Goal: Communication & Community: Answer question/provide support

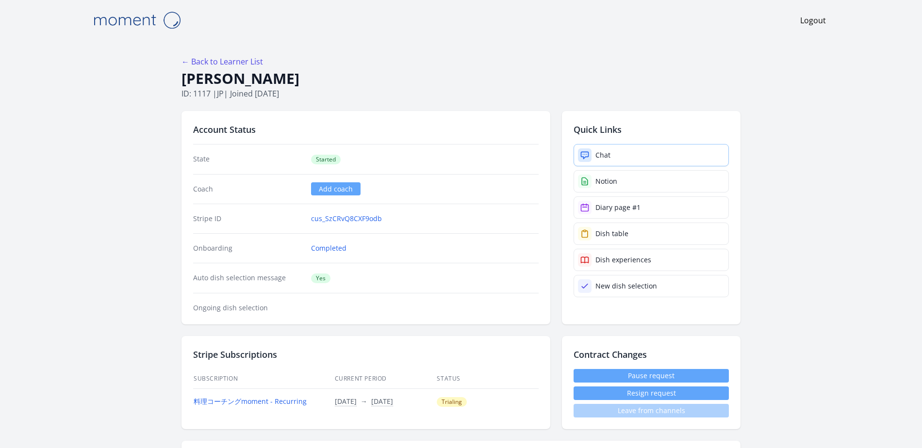
click at [592, 157] on link "Chat" at bounding box center [651, 155] width 155 height 22
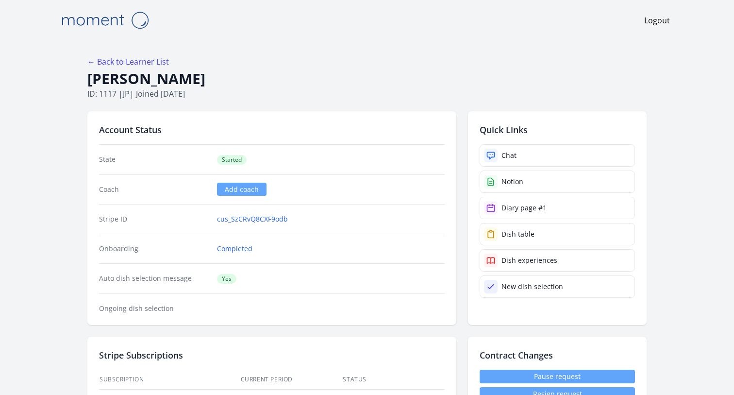
scroll to position [107, 0]
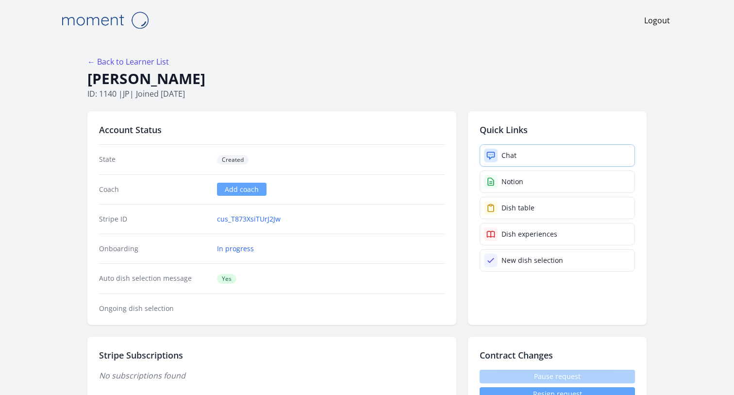
click at [524, 160] on link "Chat" at bounding box center [557, 155] width 155 height 22
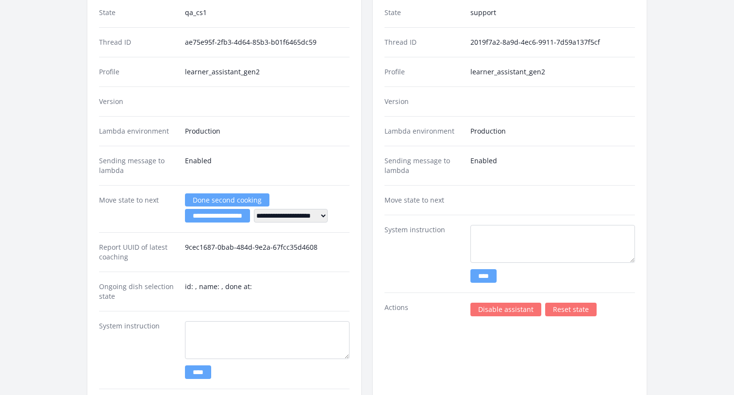
scroll to position [1440, 0]
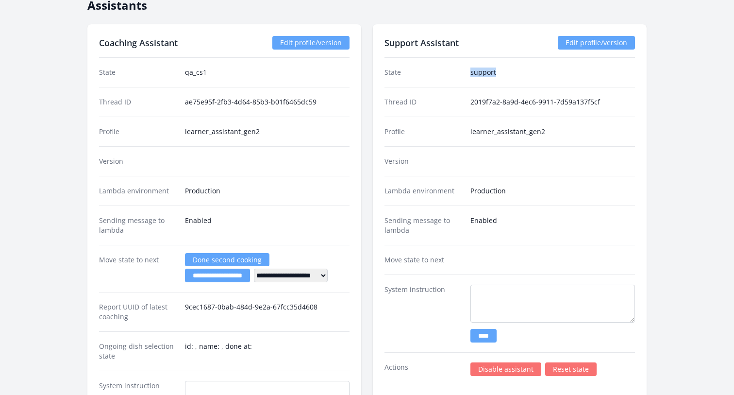
drag, startPoint x: 470, startPoint y: 72, endPoint x: 530, endPoint y: 72, distance: 59.2
click at [530, 72] on div "State support" at bounding box center [509, 72] width 250 height 29
copy dd "support"
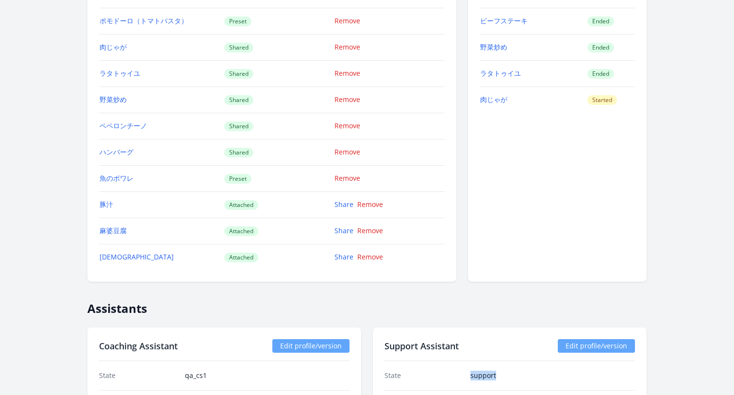
scroll to position [808, 0]
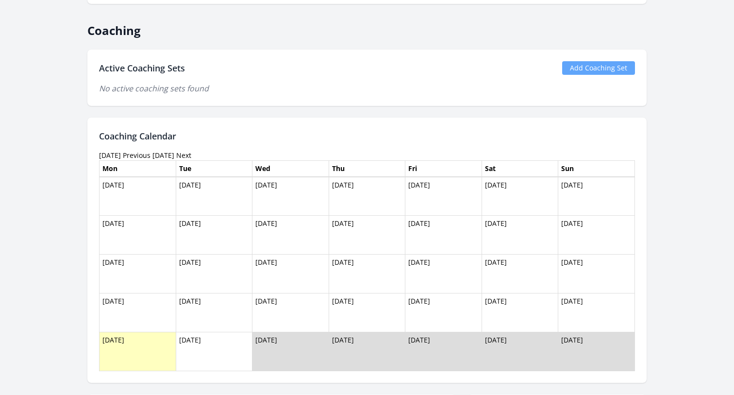
scroll to position [519, 0]
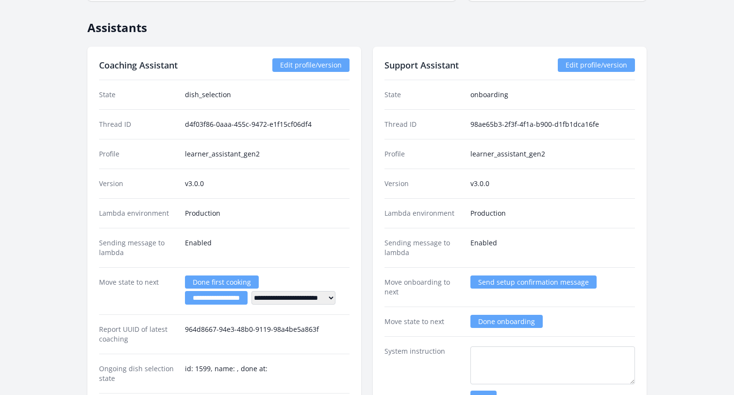
scroll to position [1712, 0]
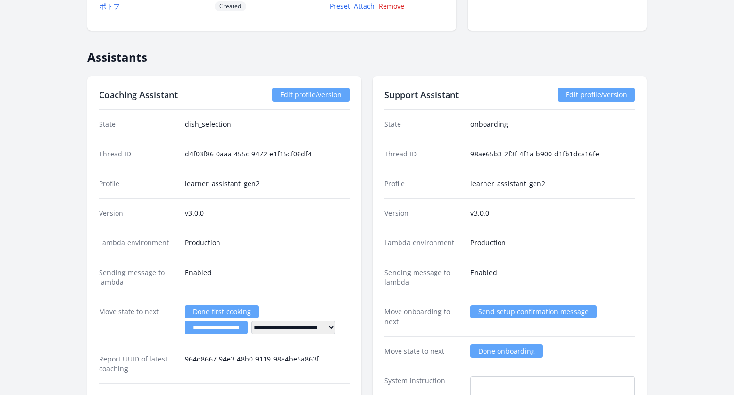
click at [491, 352] on link "Done onboarding" at bounding box center [506, 350] width 72 height 13
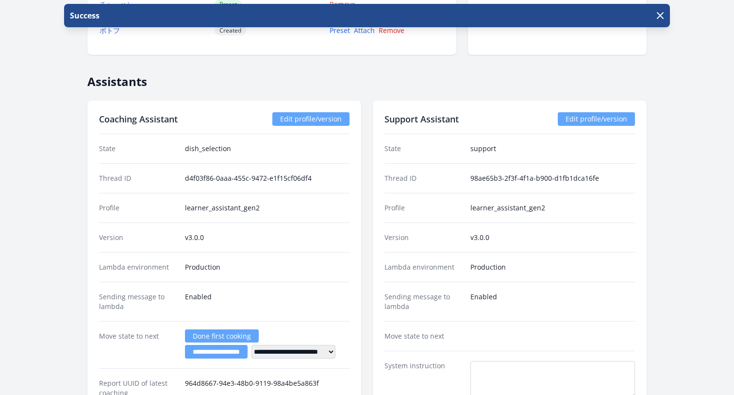
scroll to position [1707, 0]
